Goal: Contribute content: Contribute content

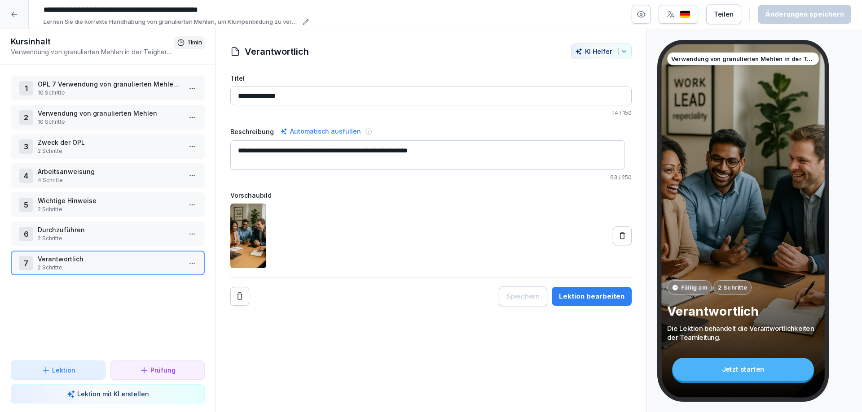
click at [18, 14] on div at bounding box center [14, 14] width 29 height 29
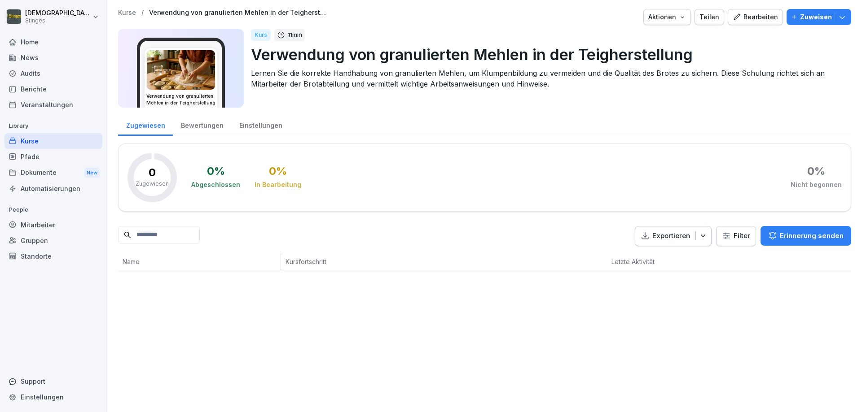
click at [37, 141] on div "Kurse" at bounding box center [53, 141] width 98 height 16
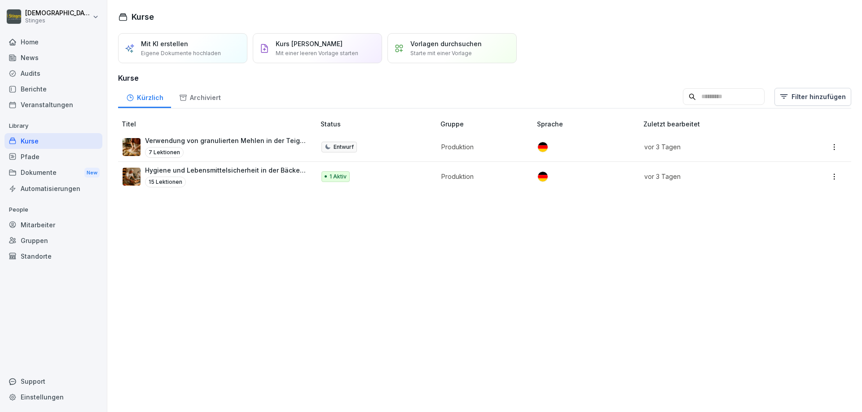
click at [268, 171] on p "Hygiene und Lebensmittelsicherheit in der Bäckerei" at bounding box center [225, 170] width 161 height 9
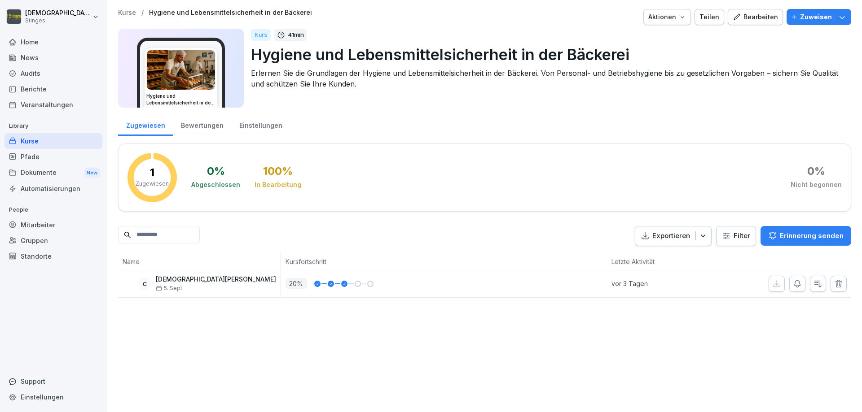
click at [213, 127] on div "Bewertungen" at bounding box center [202, 124] width 58 height 23
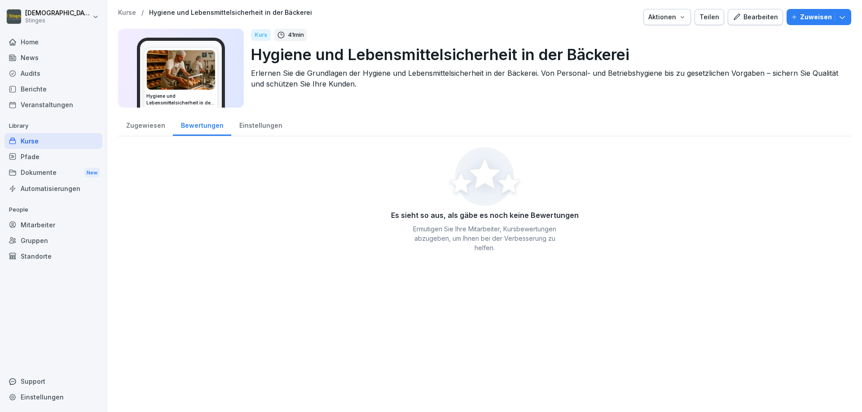
click at [258, 126] on div "Einstellungen" at bounding box center [260, 124] width 59 height 23
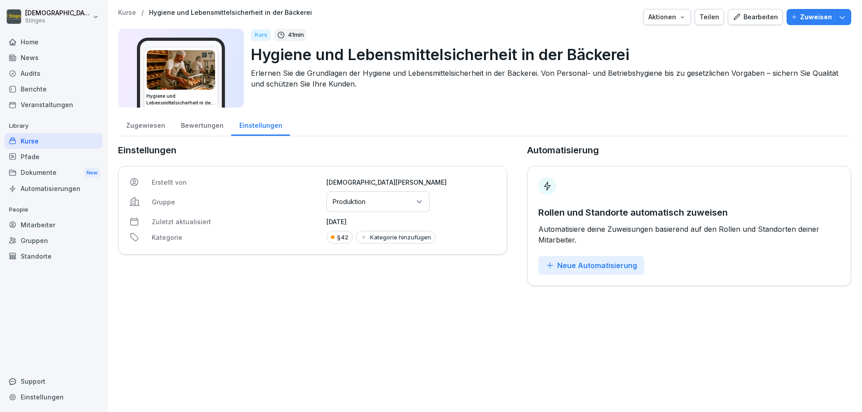
click at [753, 21] on div "Bearbeiten" at bounding box center [754, 17] width 45 height 10
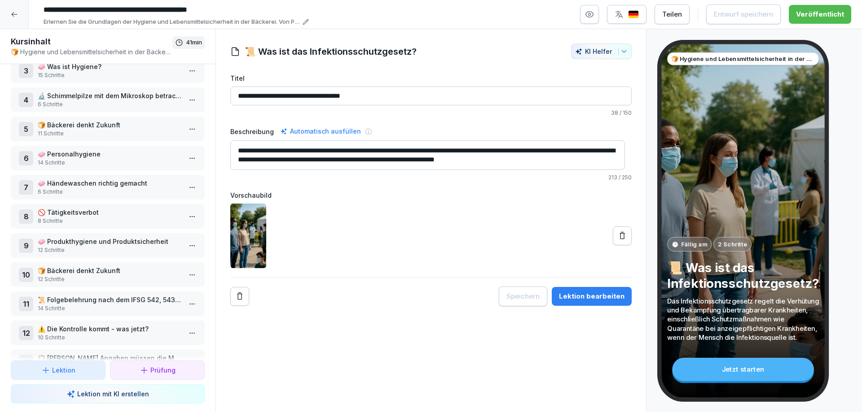
scroll to position [30, 0]
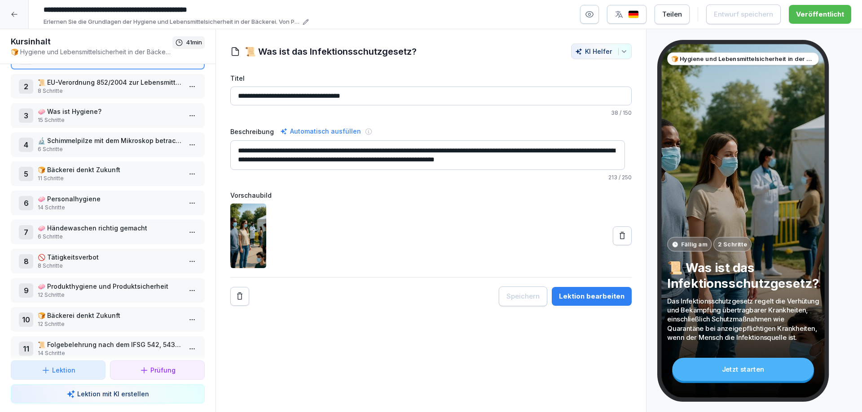
click at [87, 120] on p "15 Schritte" at bounding box center [110, 120] width 144 height 8
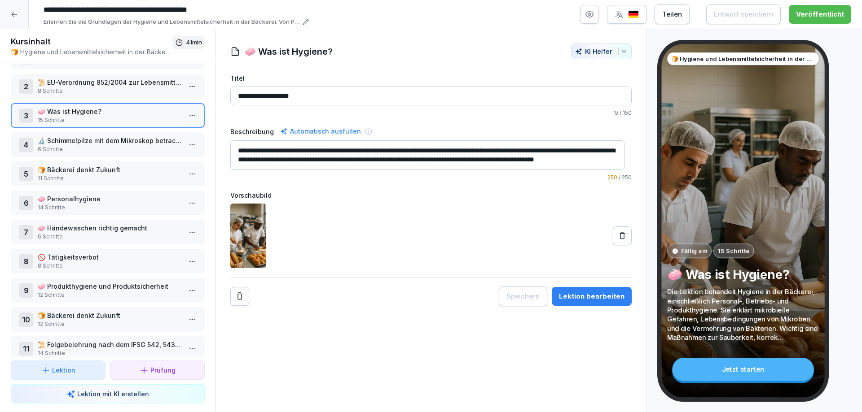
click at [83, 149] on p "6 Schritte" at bounding box center [110, 149] width 144 height 8
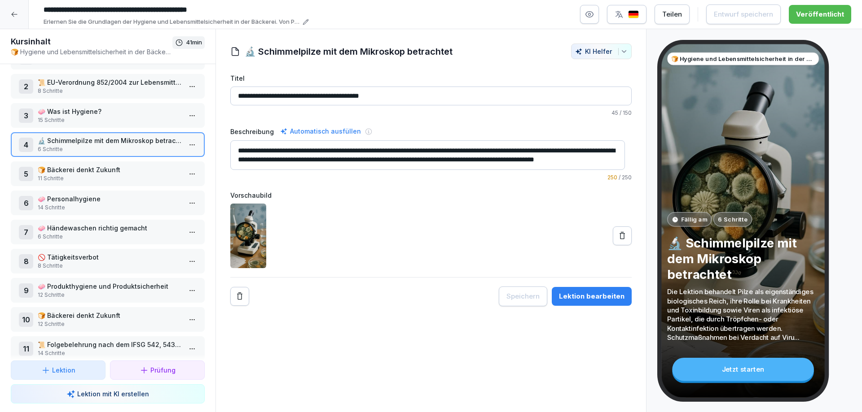
click at [86, 175] on p "11 Schritte" at bounding box center [110, 179] width 144 height 8
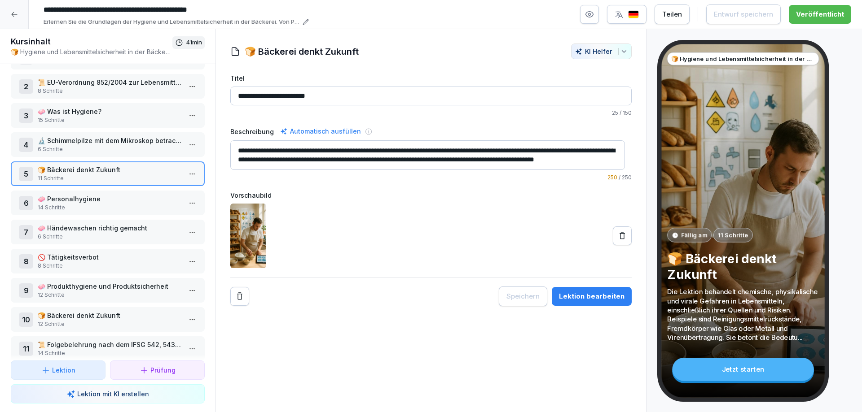
click at [32, 118] on div "3" at bounding box center [26, 116] width 14 height 14
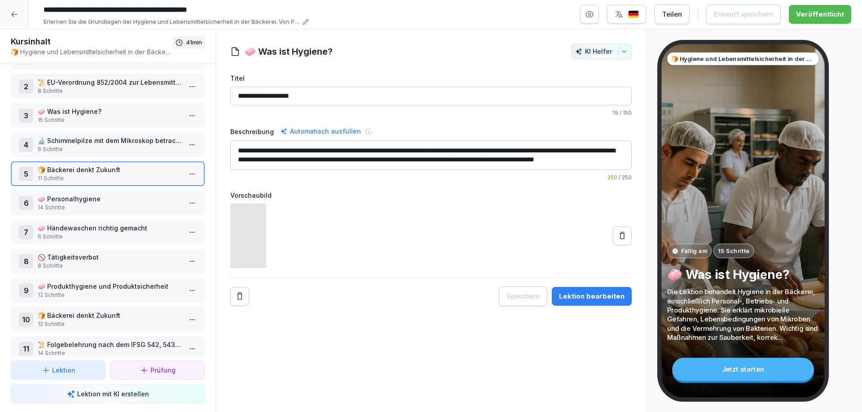
click at [32, 118] on div "3" at bounding box center [26, 116] width 14 height 14
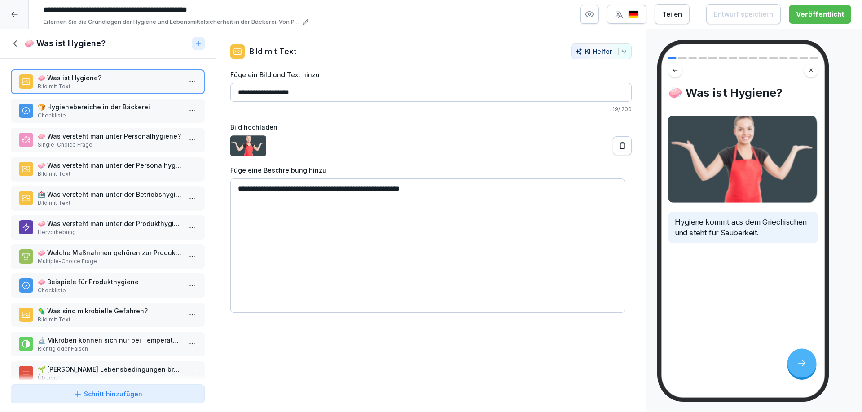
click at [125, 293] on p "Checkliste" at bounding box center [110, 291] width 144 height 8
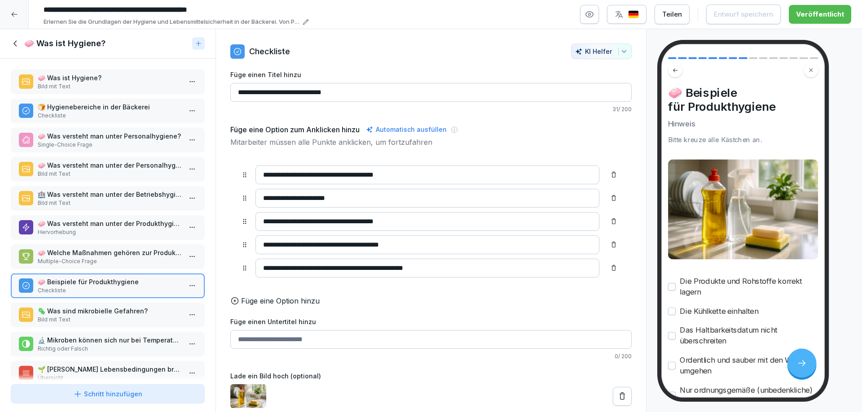
click at [88, 317] on p "Bild mit Text" at bounding box center [110, 320] width 144 height 8
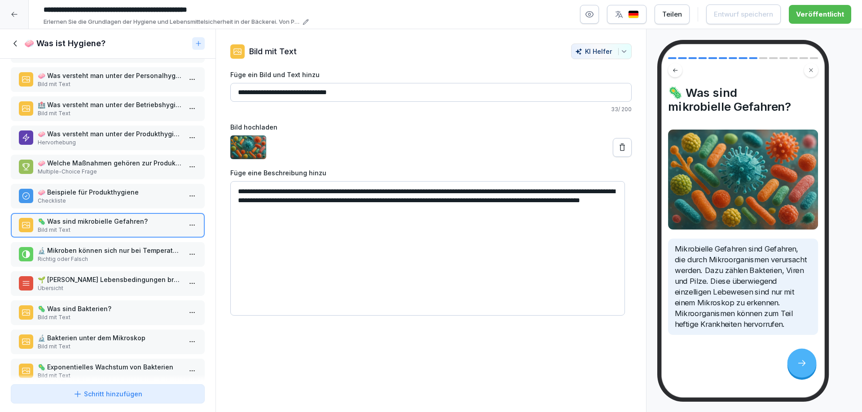
scroll to position [135, 0]
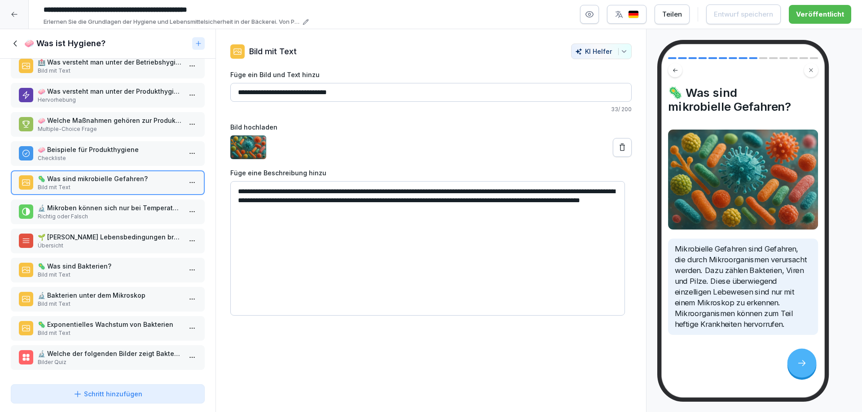
click at [134, 271] on p "Bild mit Text" at bounding box center [110, 275] width 144 height 8
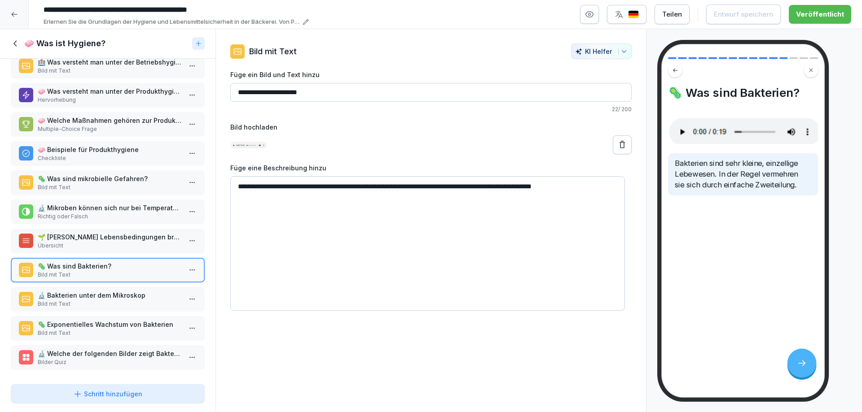
click at [99, 296] on p "🔬 Bakterien unter dem Mikroskop" at bounding box center [110, 295] width 144 height 9
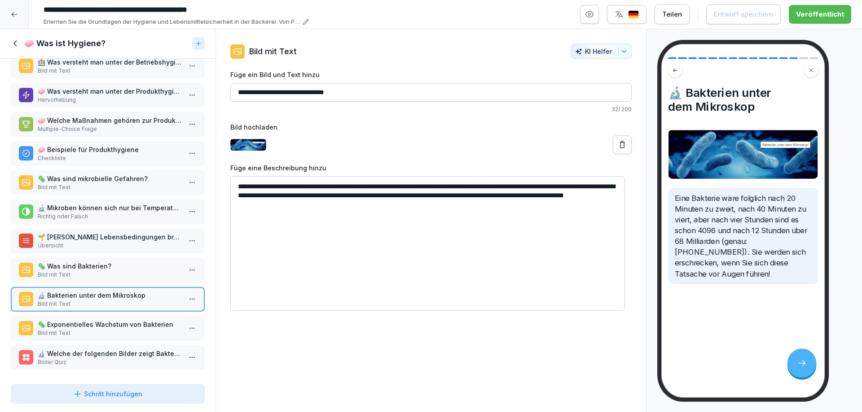
scroll to position [139, 0]
click at [97, 329] on p "Bild mit Text" at bounding box center [110, 333] width 144 height 8
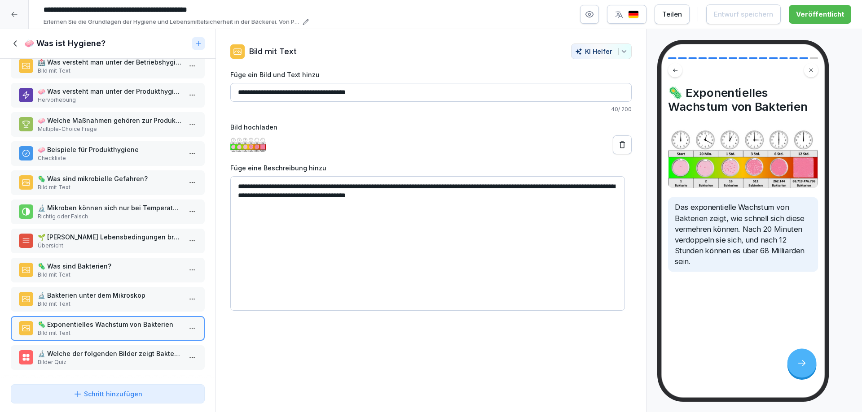
click at [74, 359] on p "Bilder Quiz" at bounding box center [110, 363] width 144 height 8
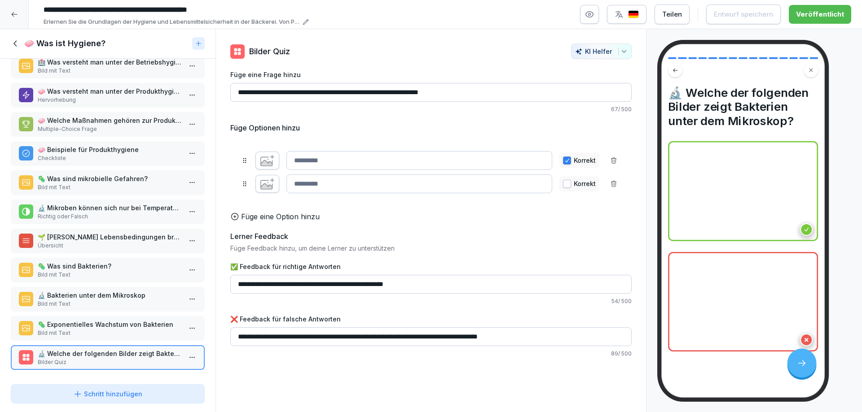
click at [269, 165] on icon "button" at bounding box center [267, 163] width 12 height 6
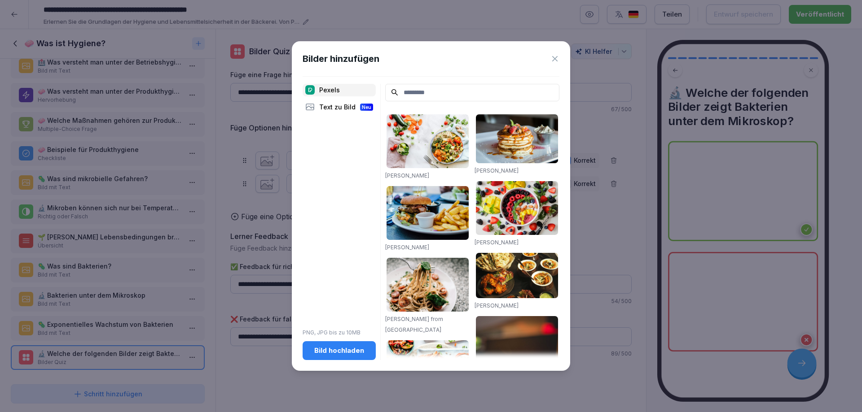
click at [459, 97] on input at bounding box center [472, 93] width 174 height 18
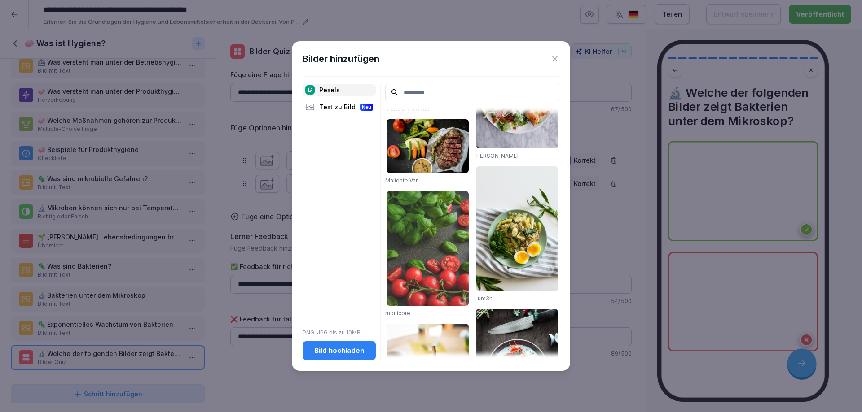
scroll to position [1087, 0]
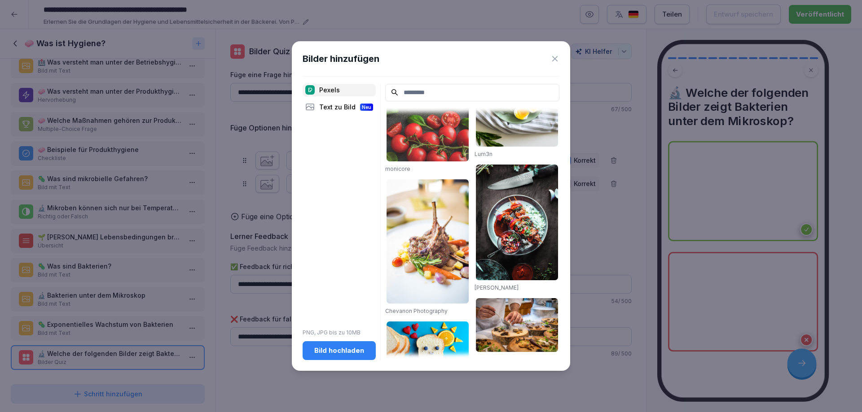
click at [335, 106] on div "Text zu Bild Neu" at bounding box center [338, 107] width 73 height 13
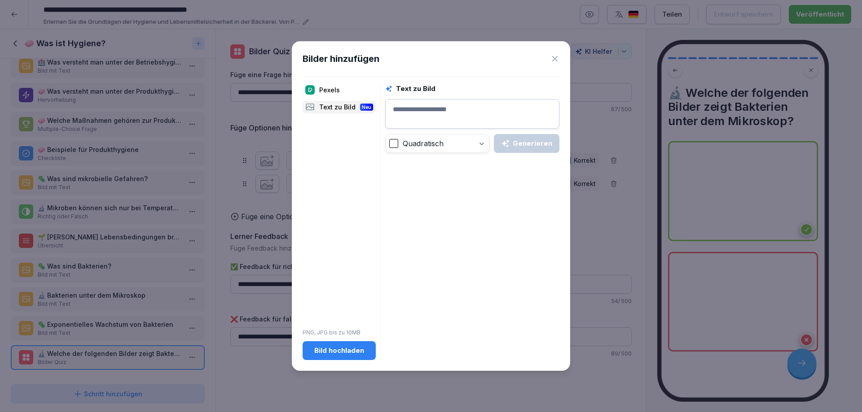
click at [339, 91] on div "Pexels" at bounding box center [338, 90] width 73 height 13
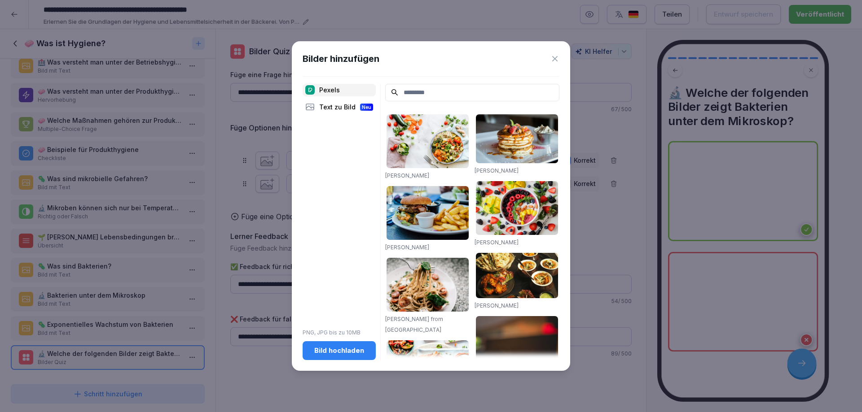
click at [344, 347] on div "Bild hochladen" at bounding box center [339, 351] width 59 height 10
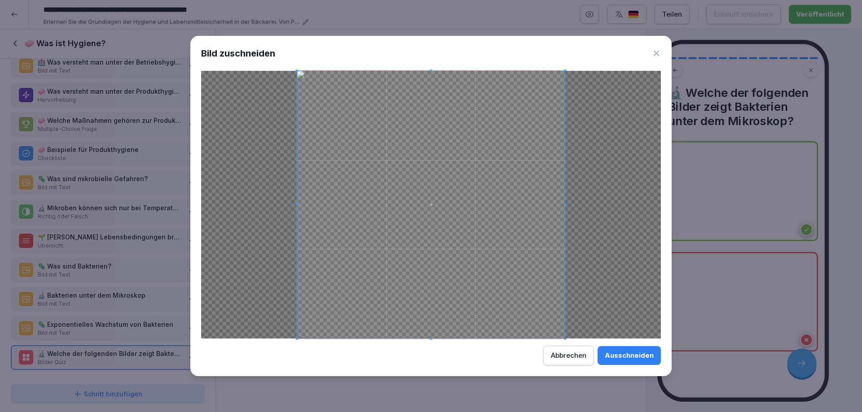
click at [422, 140] on span at bounding box center [431, 205] width 268 height 268
click at [636, 354] on div "Ausschneiden" at bounding box center [628, 356] width 49 height 10
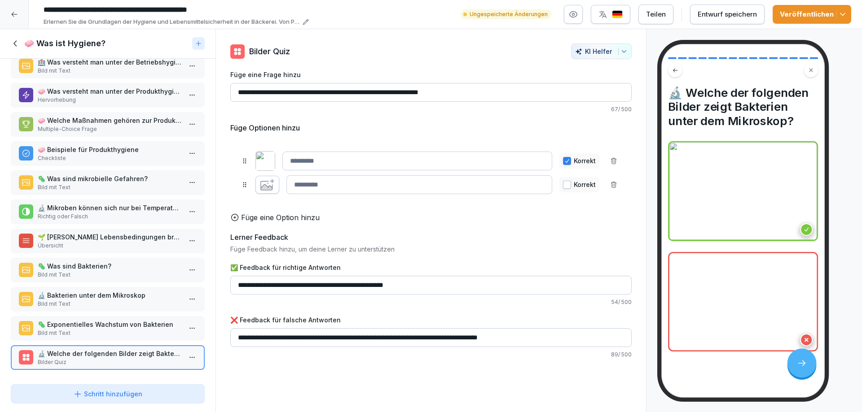
click at [736, 319] on div at bounding box center [743, 302] width 150 height 100
click at [263, 180] on icon "button" at bounding box center [267, 185] width 14 height 12
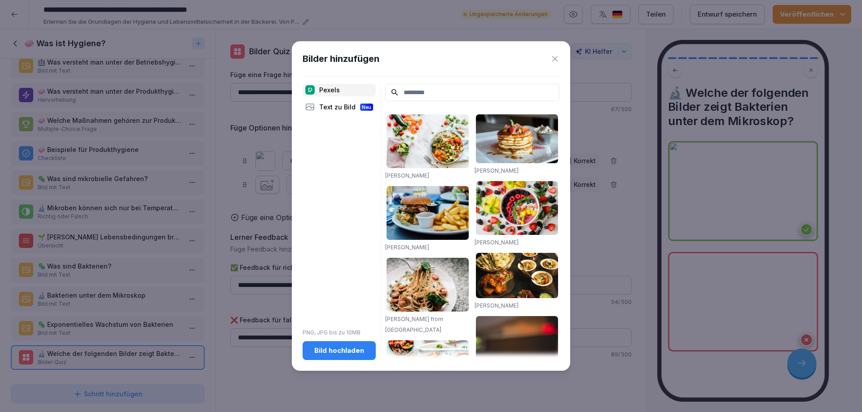
click at [339, 341] on button "Bild hochladen" at bounding box center [338, 350] width 73 height 19
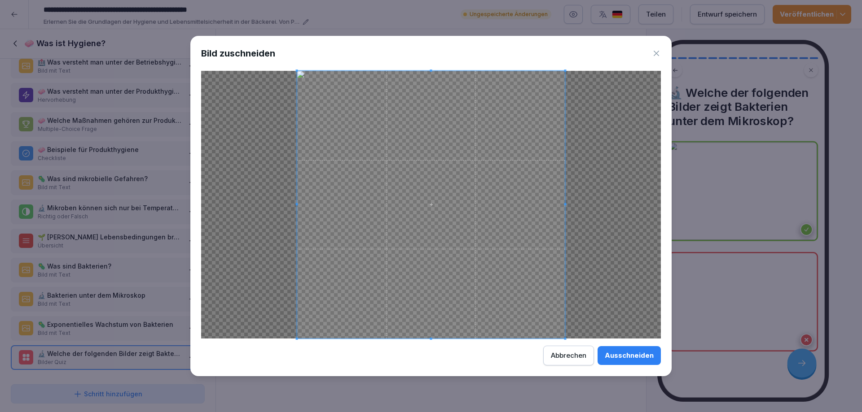
click at [622, 354] on div "Ausschneiden" at bounding box center [628, 356] width 49 height 10
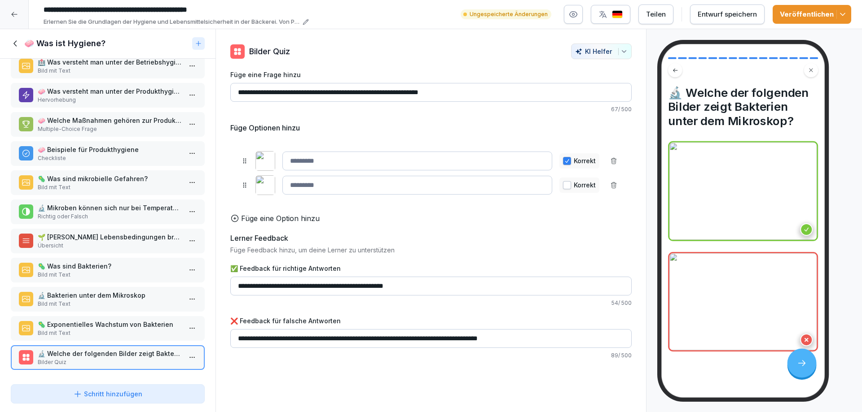
click at [794, 18] on div "Veröffentlichen" at bounding box center [811, 14] width 64 height 10
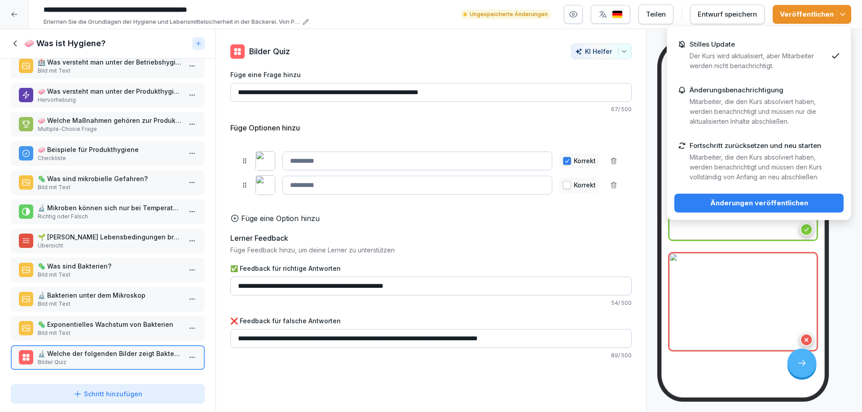
click at [733, 208] on div "Änderungen veröffentlichen" at bounding box center [758, 203] width 155 height 10
